Goal: Find specific page/section: Locate a particular part of the current website

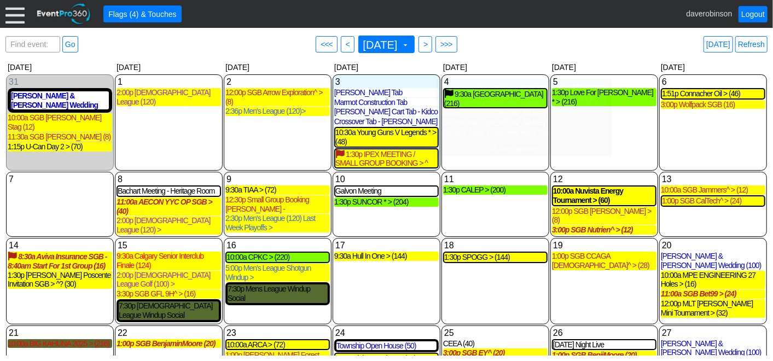
click at [526, 40] on div "Find event: enter title Go ● <<< ● < [DATE] ▼ ● > ● >>> [DATE] Refresh" at bounding box center [386, 44] width 762 height 22
click at [374, 202] on div "1:30p SUNCOR * > (204)" at bounding box center [386, 201] width 104 height 9
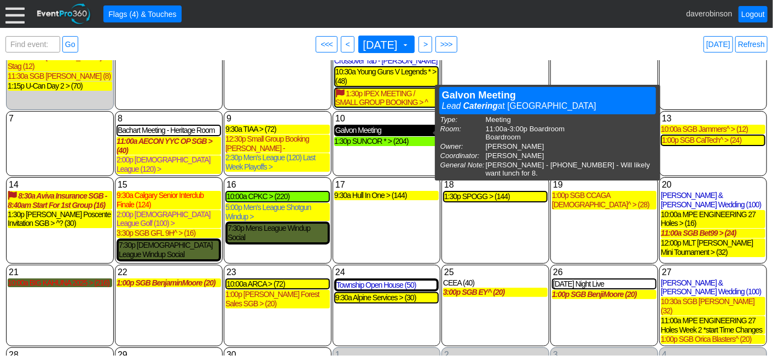
click at [370, 134] on div "Galvon Meeting" at bounding box center [386, 130] width 102 height 9
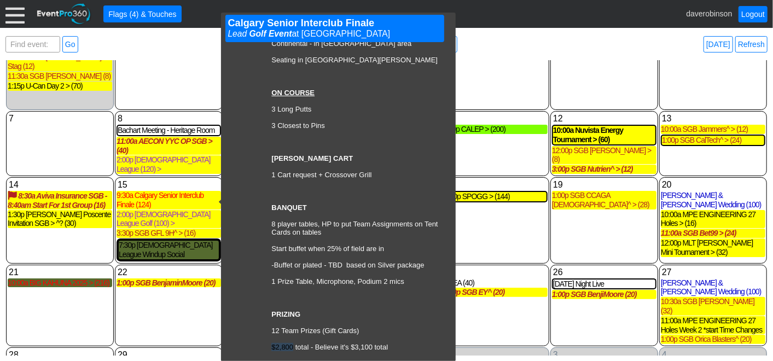
scroll to position [425, 0]
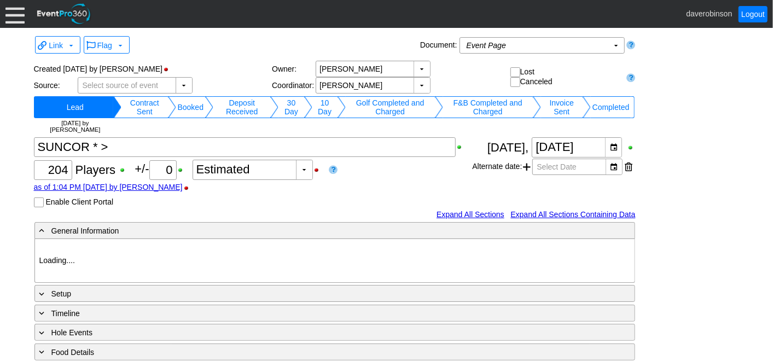
type input "Heritage Pointe Golf Club"
type input "Corporate Tournament"
type input "Scramble"
type input "Shotgun"
type input "Black"
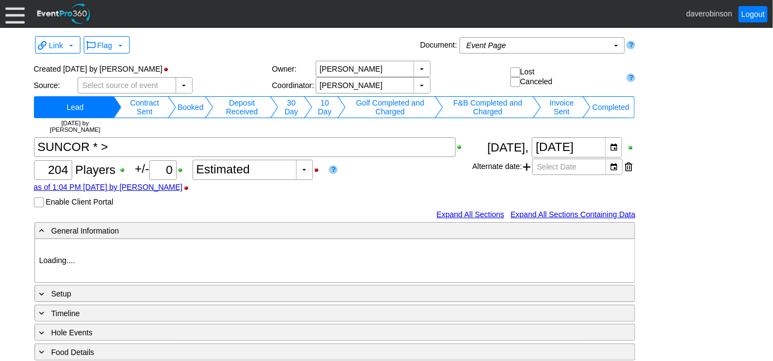
type input "Red"
type input "1027884"
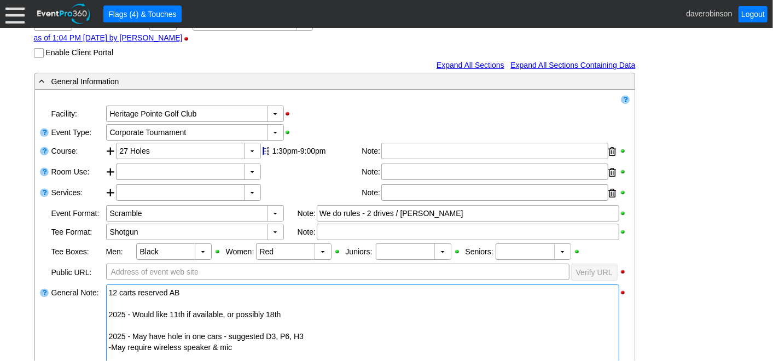
scroll to position [61, 0]
